Goal: Task Accomplishment & Management: Complete application form

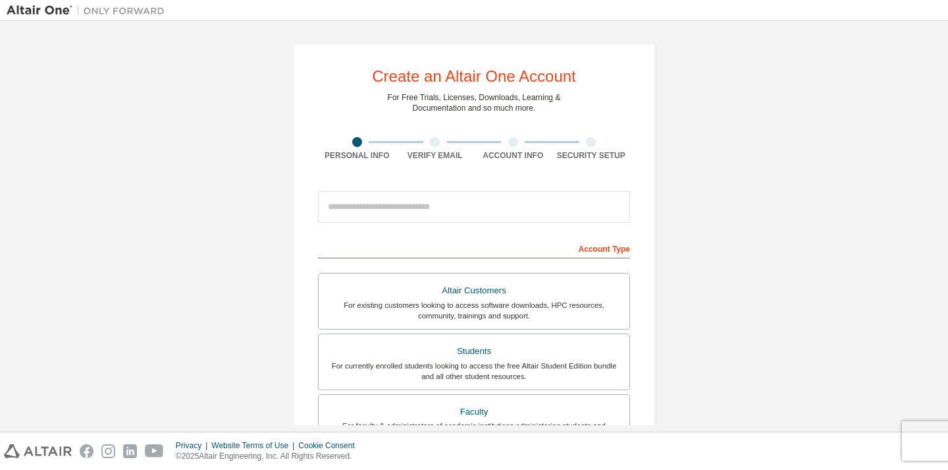
click at [395, 186] on div at bounding box center [474, 206] width 312 height 45
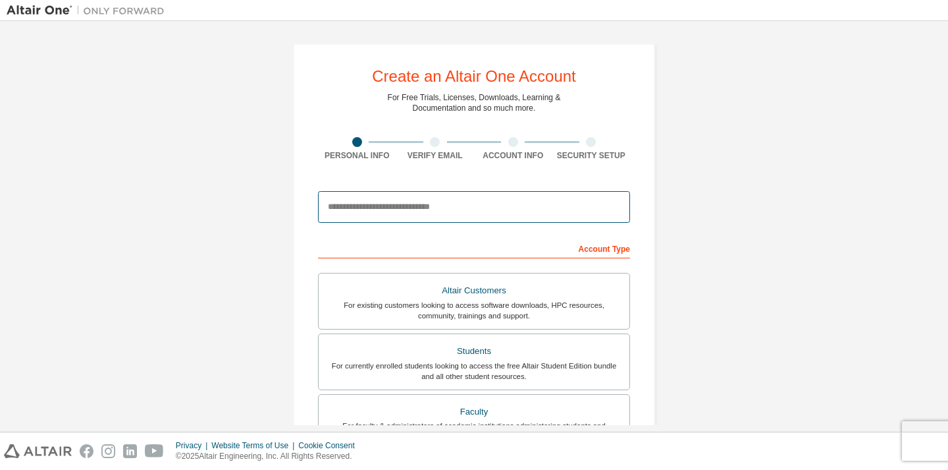
click at [379, 205] on input "email" at bounding box center [474, 207] width 312 height 32
click at [450, 207] on input "email" at bounding box center [474, 207] width 312 height 32
